Goal: Task Accomplishment & Management: Complete application form

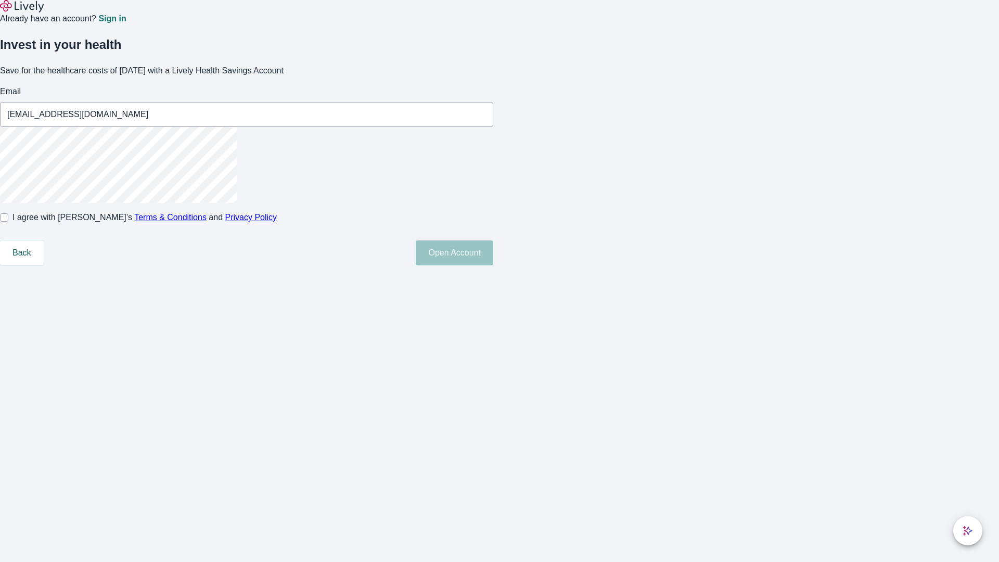
click at [8, 222] on input "I agree with Lively’s Terms & Conditions and Privacy Policy" at bounding box center [4, 217] width 8 height 8
checkbox input "true"
click at [493, 265] on button "Open Account" at bounding box center [455, 252] width 78 height 25
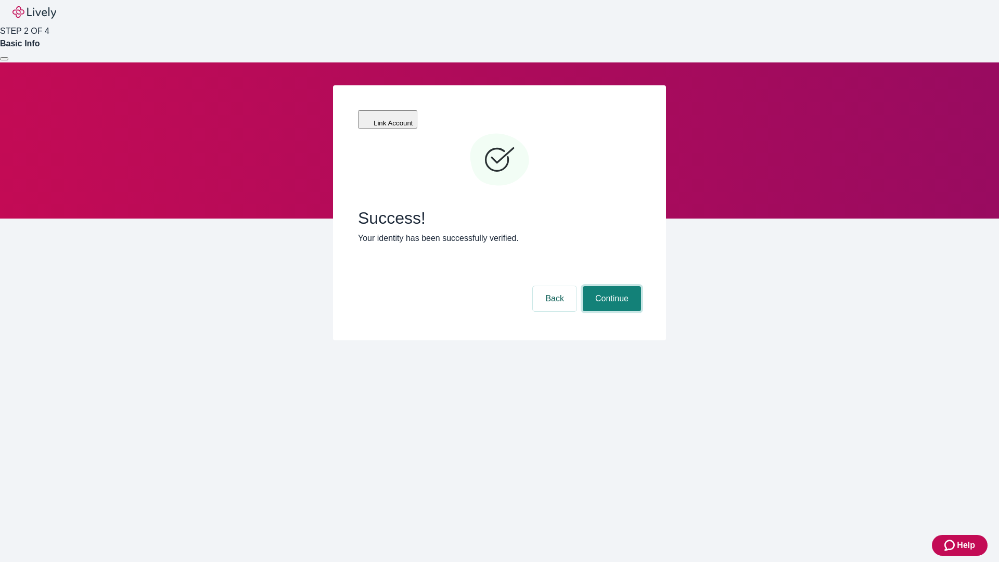
click at [611, 286] on button "Continue" at bounding box center [612, 298] width 58 height 25
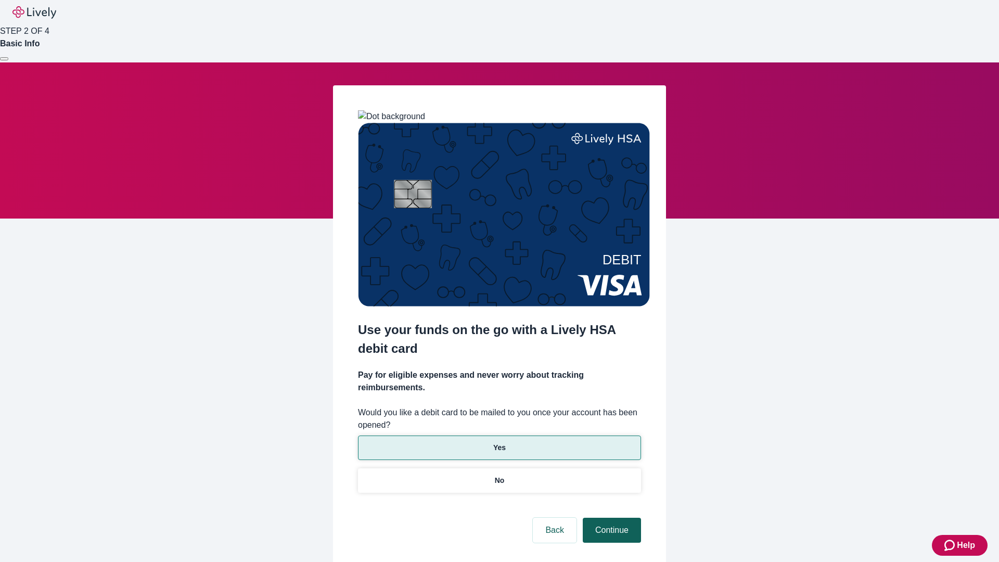
click at [499, 442] on p "Yes" at bounding box center [499, 447] width 12 height 11
click at [611, 518] on button "Continue" at bounding box center [612, 530] width 58 height 25
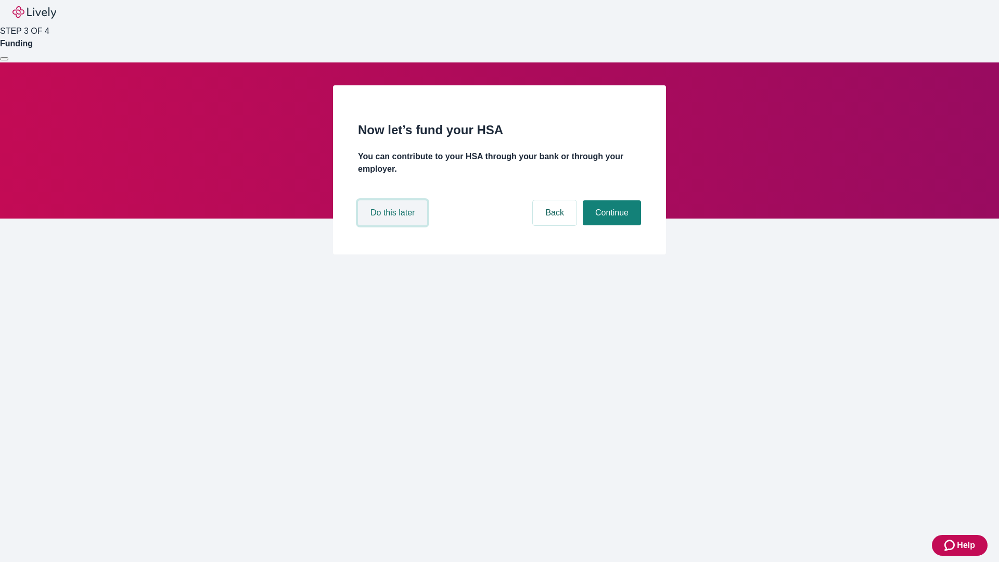
click at [394, 225] on button "Do this later" at bounding box center [392, 212] width 69 height 25
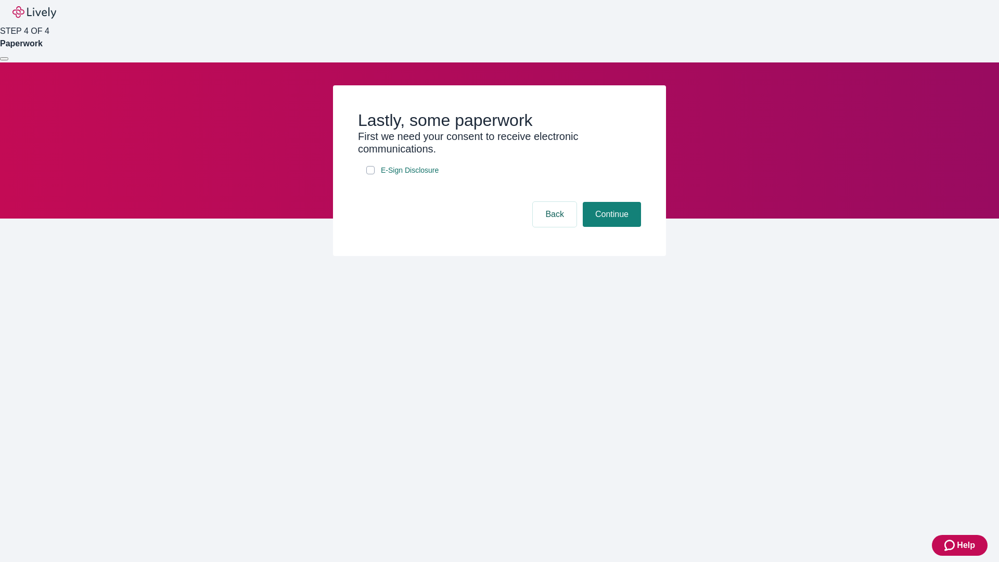
click at [371, 174] on input "E-Sign Disclosure" at bounding box center [370, 170] width 8 height 8
checkbox input "true"
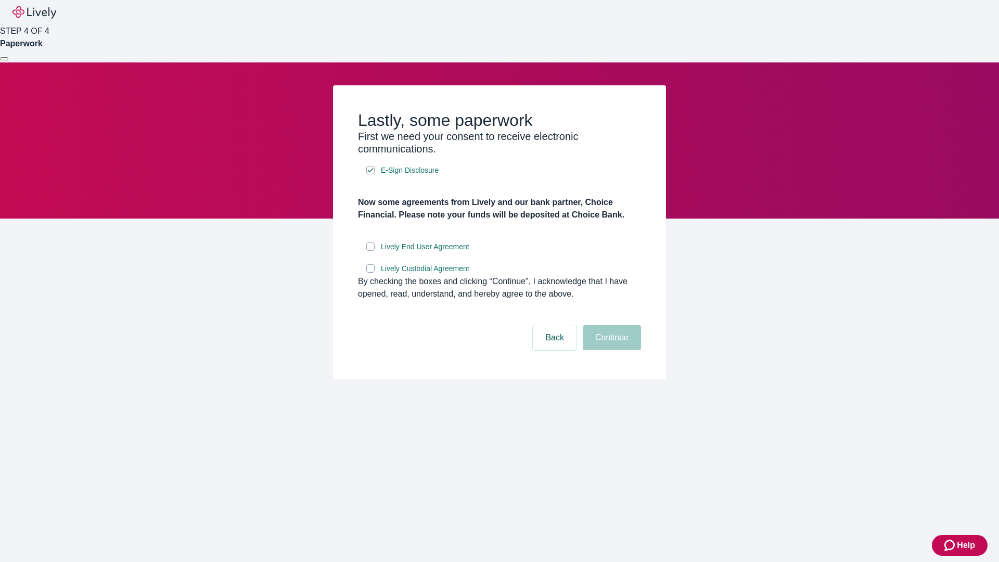
click at [371, 251] on input "Lively End User Agreement" at bounding box center [370, 247] width 8 height 8
checkbox input "true"
click at [371, 273] on input "Lively Custodial Agreement" at bounding box center [370, 268] width 8 height 8
checkbox input "true"
click at [611, 350] on button "Continue" at bounding box center [612, 337] width 58 height 25
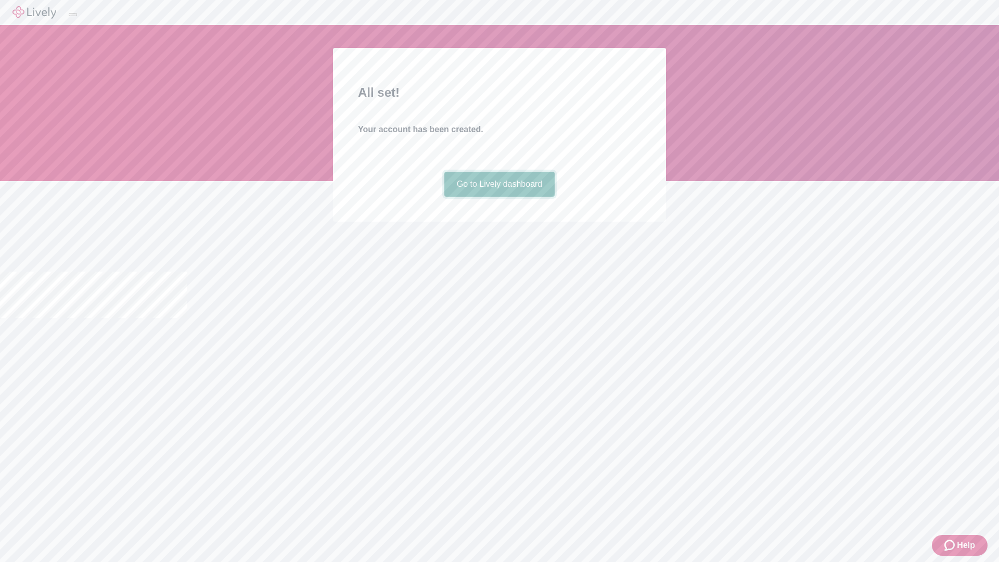
click at [499, 197] on link "Go to Lively dashboard" at bounding box center [499, 184] width 111 height 25
